Goal: Book appointment/travel/reservation

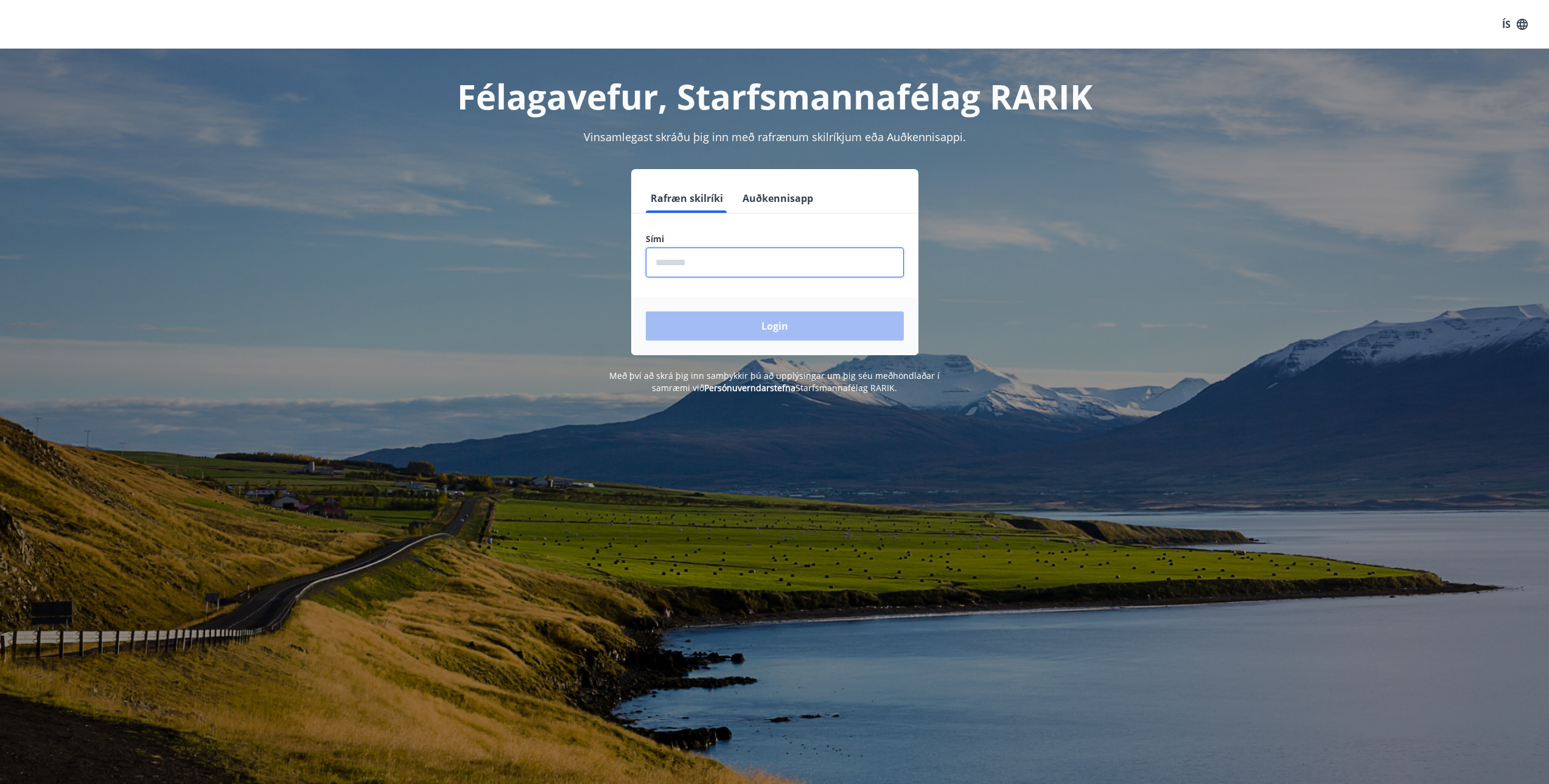
click at [685, 275] on input "phone" at bounding box center [775, 263] width 258 height 30
type input "********"
click at [646, 312] on button "Login" at bounding box center [775, 326] width 258 height 29
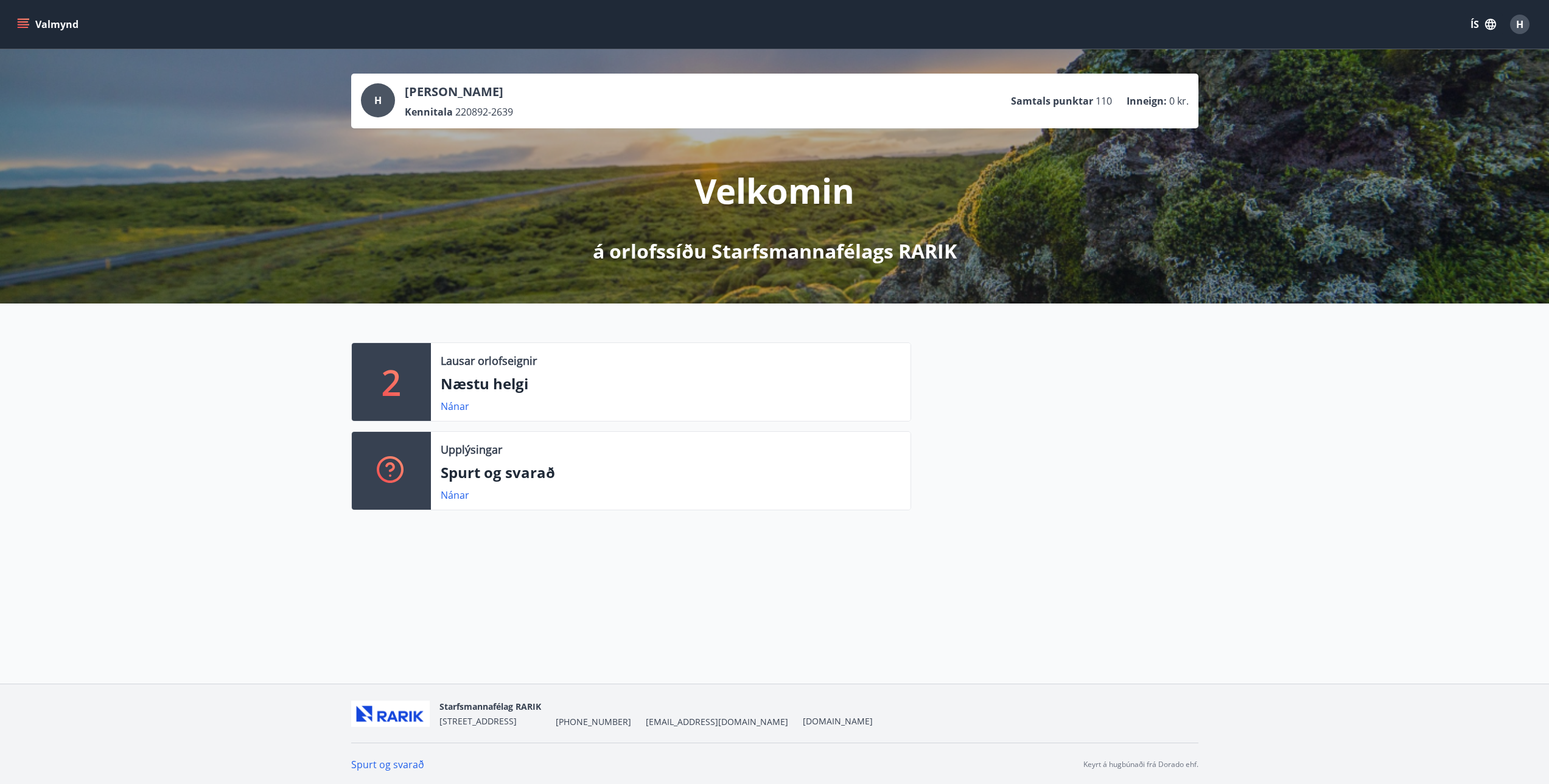
scroll to position [2, 0]
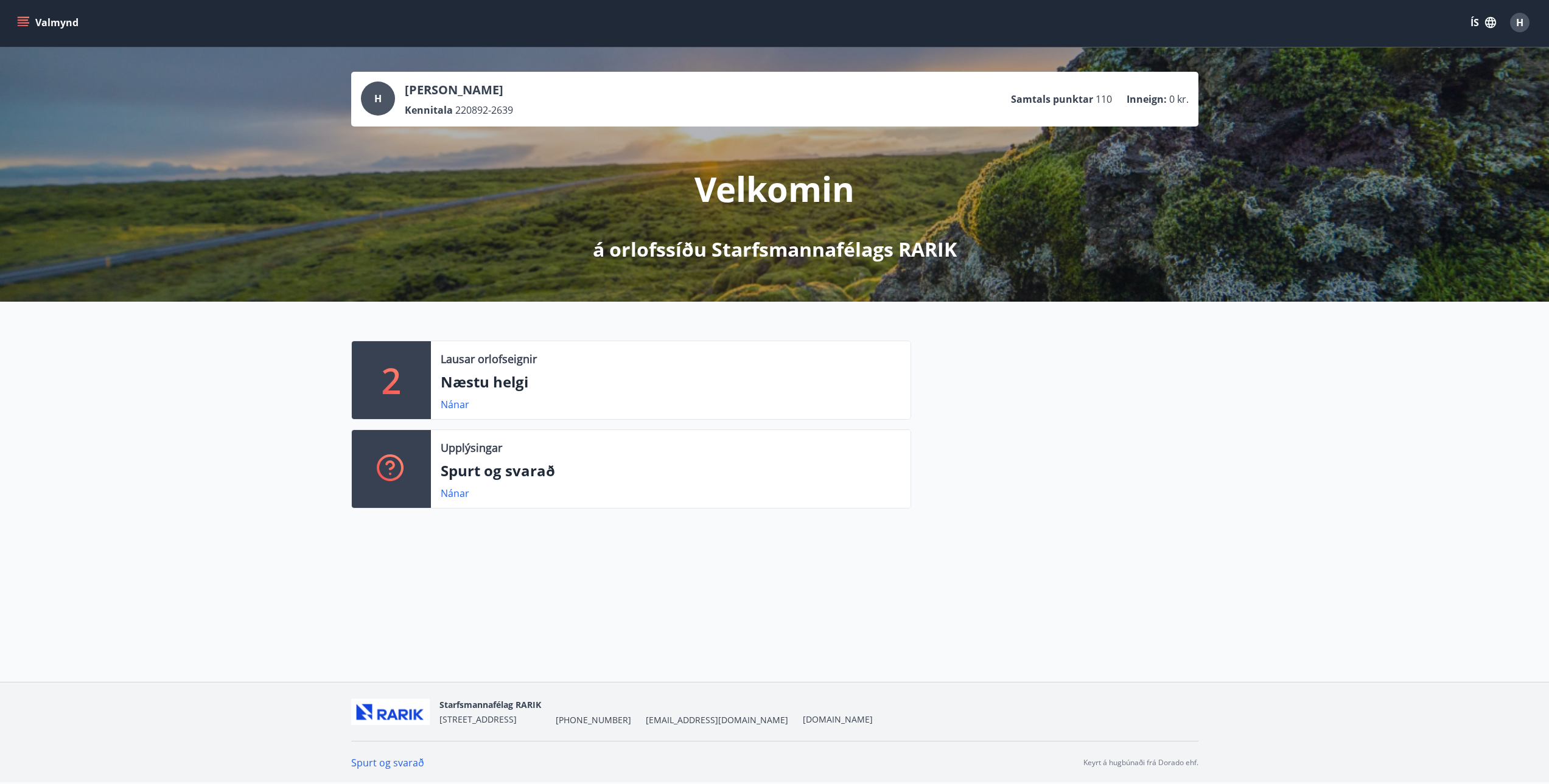
click at [29, 12] on button "Valmynd" at bounding box center [49, 23] width 69 height 22
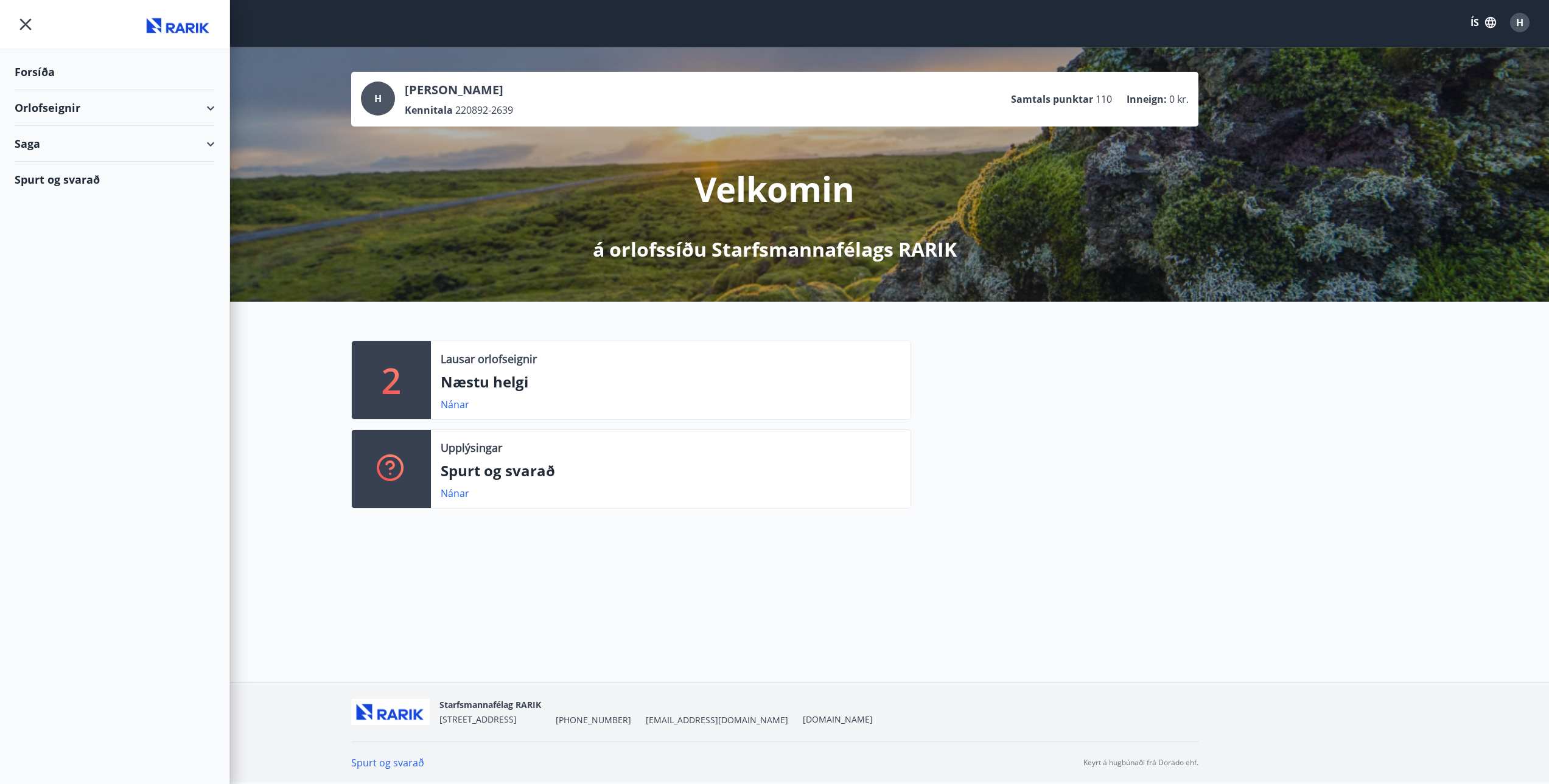
click at [123, 109] on div "Orlofseignir" at bounding box center [114, 108] width 200 height 36
click at [63, 161] on div "Bókunardagatal" at bounding box center [115, 164] width 181 height 25
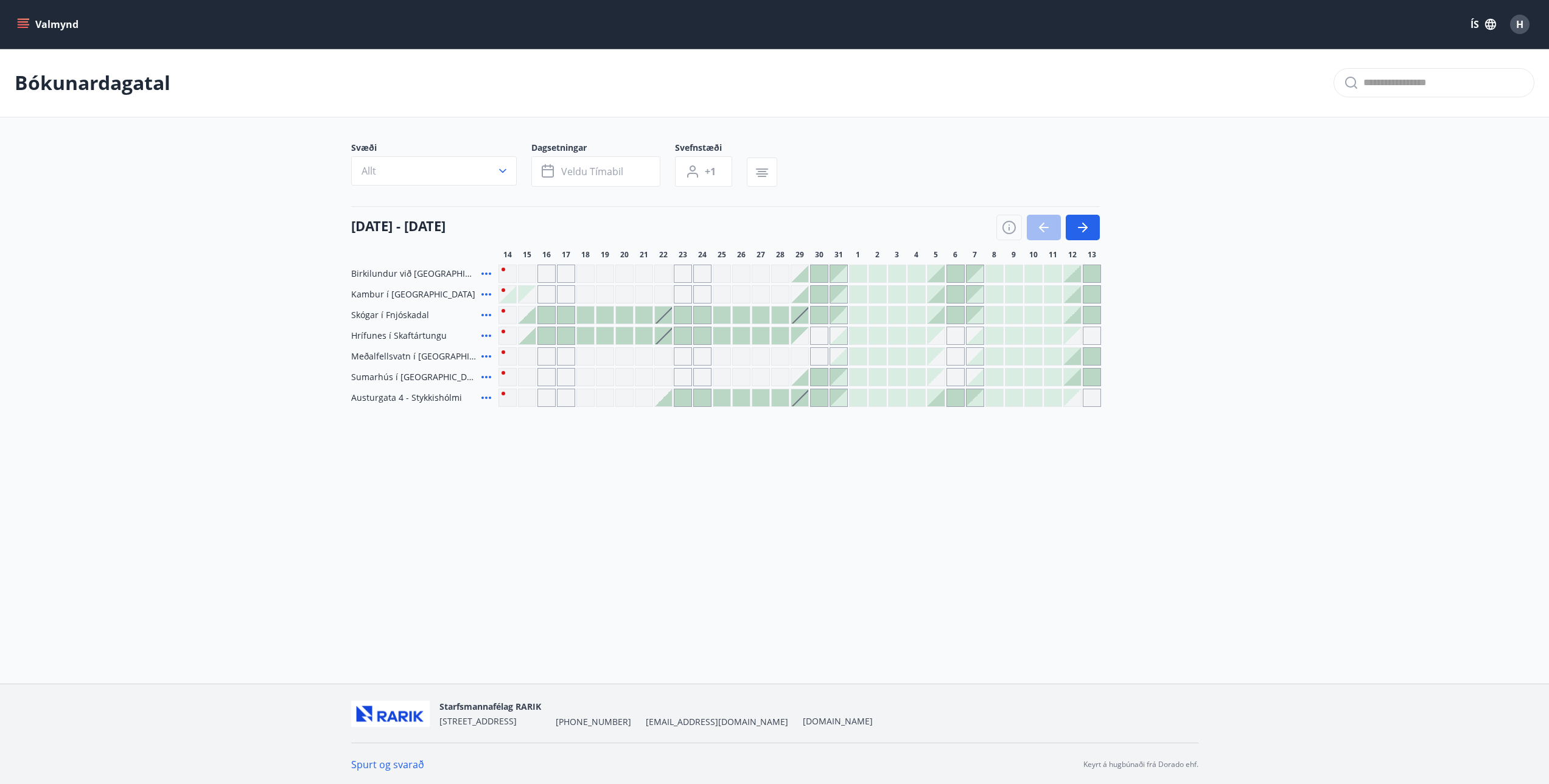
click at [482, 397] on icon at bounding box center [486, 398] width 10 height 3
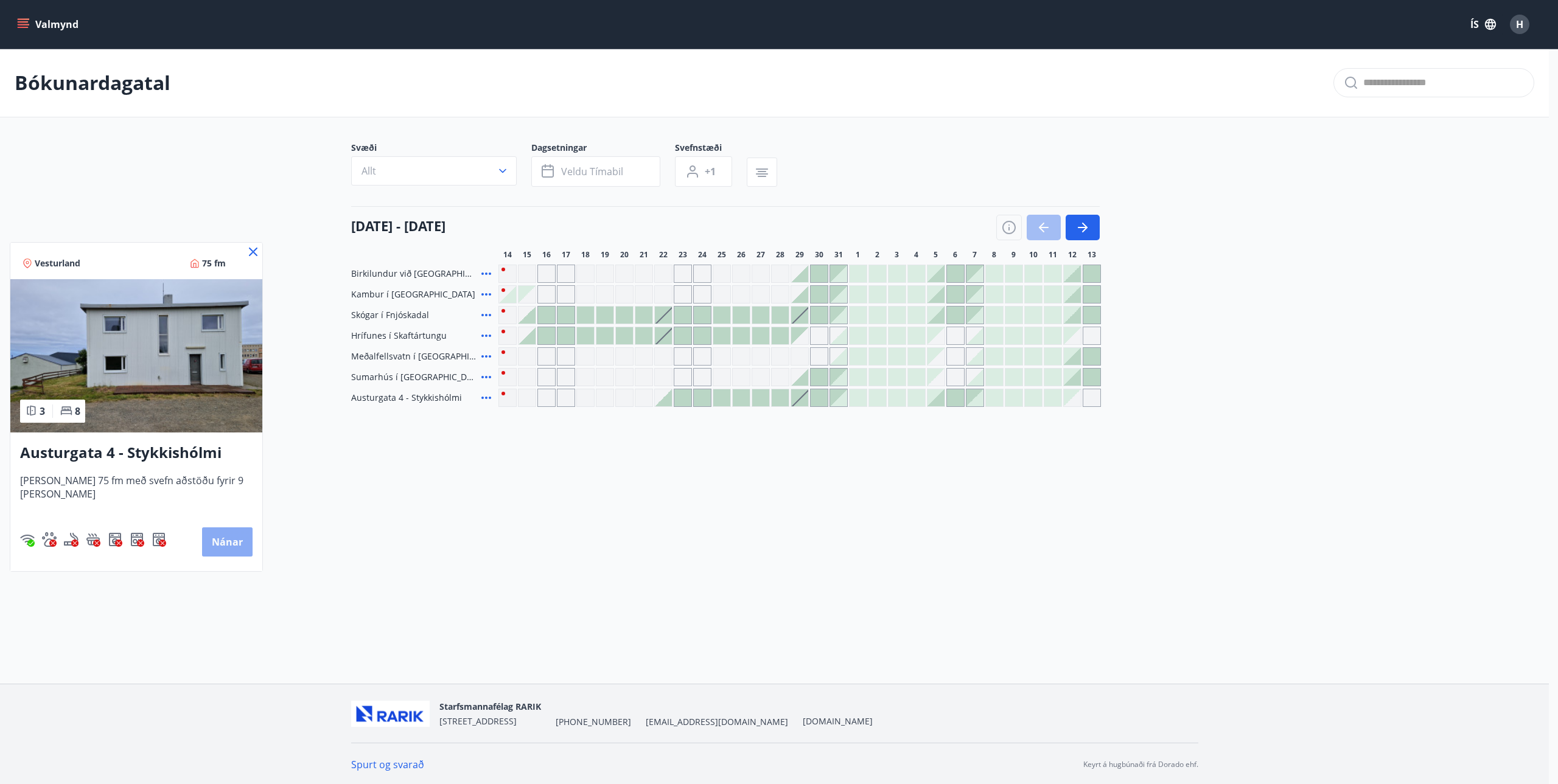
click at [206, 544] on button "Nánar" at bounding box center [227, 542] width 51 height 29
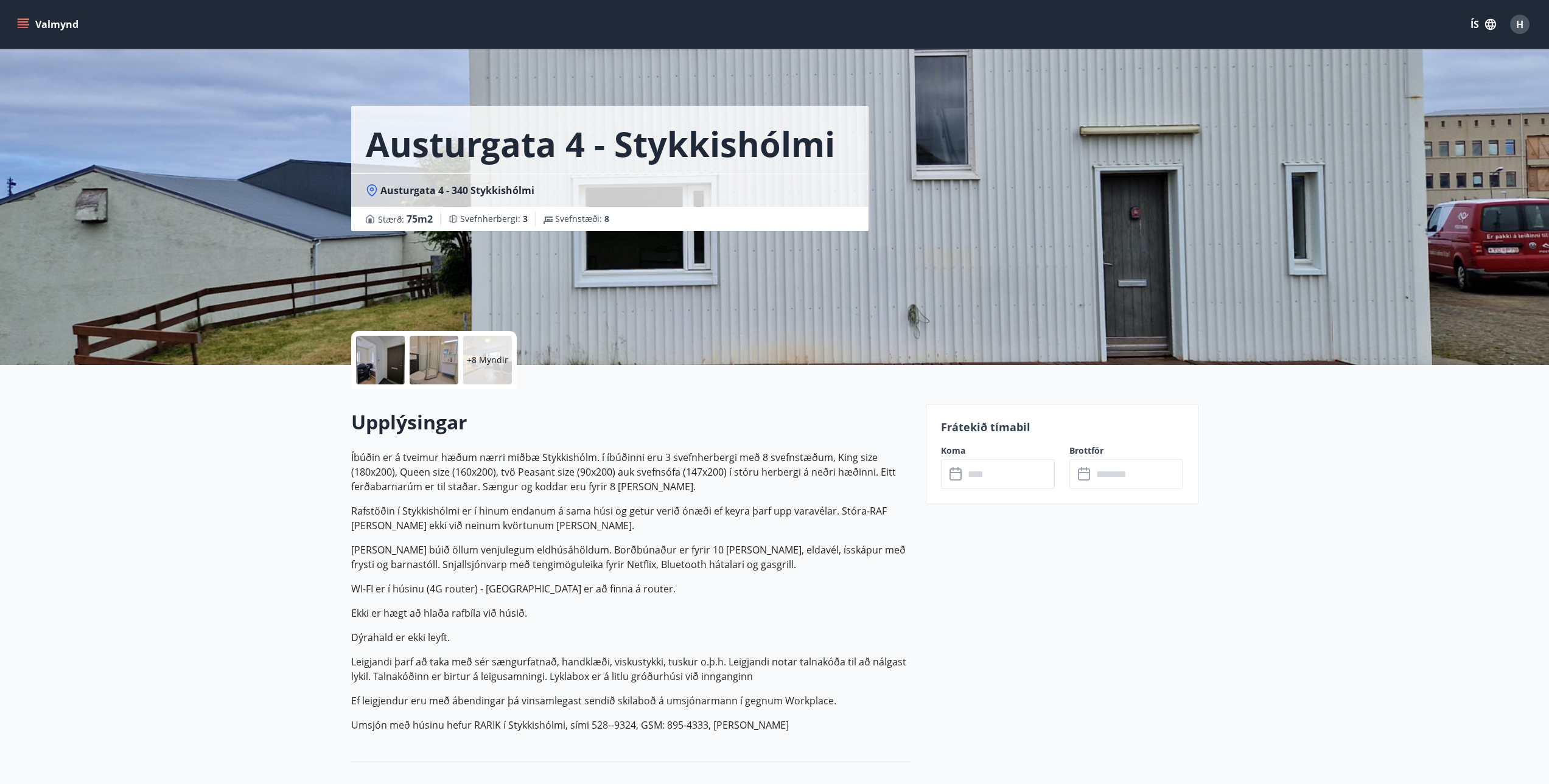
click at [494, 370] on div "+8 Myndir" at bounding box center [487, 359] width 49 height 49
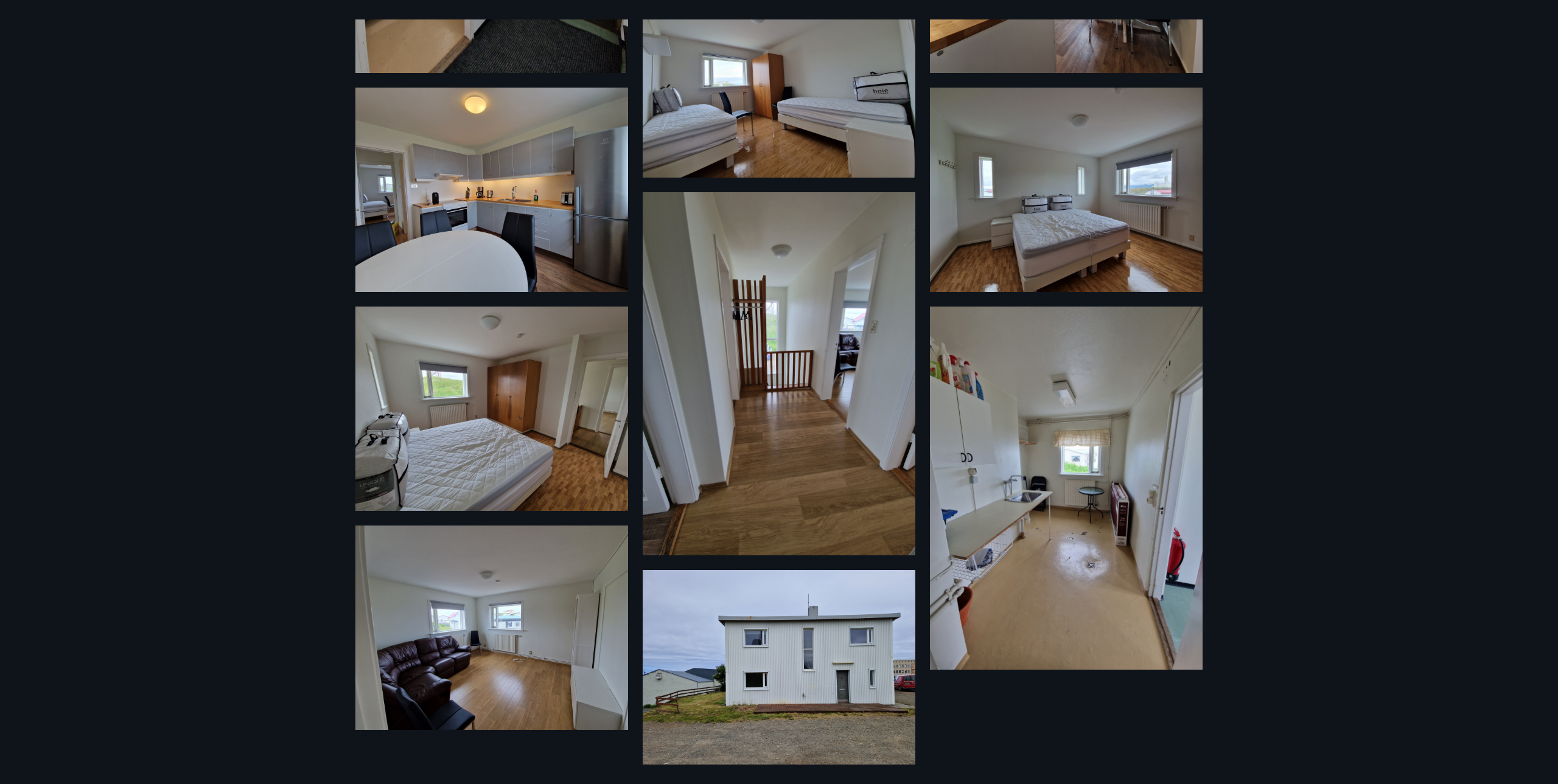
scroll to position [591, 0]
